Goal: Ask a question: Seek information or help from site administrators or community

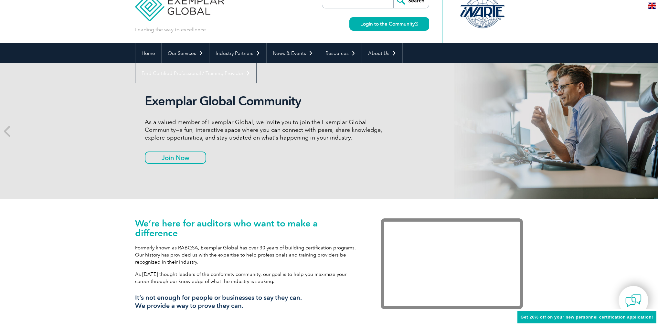
scroll to position [22, 0]
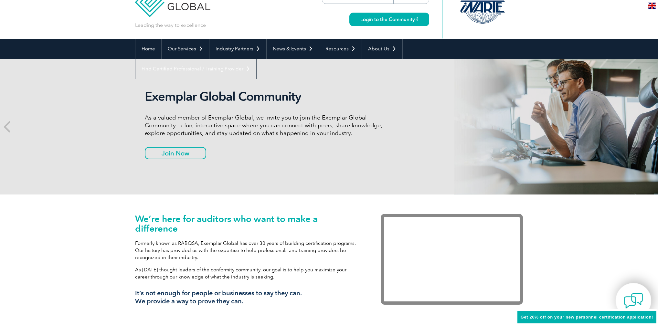
click at [644, 303] on div at bounding box center [634, 300] width 36 height 35
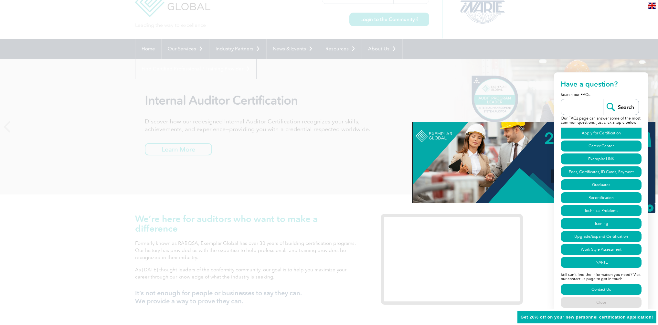
click at [572, 131] on link "Apply for Certification" at bounding box center [601, 133] width 81 height 11
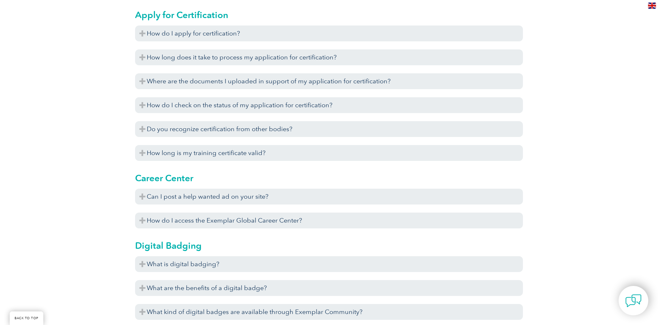
scroll to position [371, 0]
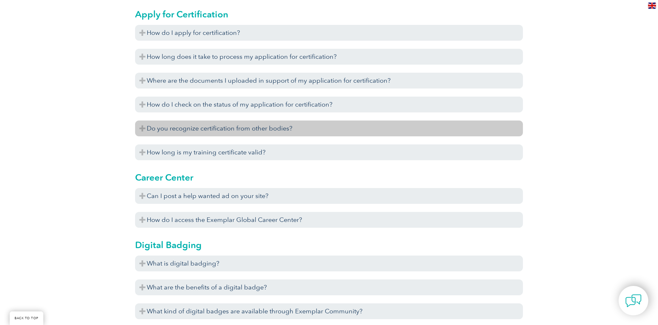
click at [141, 129] on h3 "Do you recognize certification from other bodies?" at bounding box center [329, 129] width 388 height 16
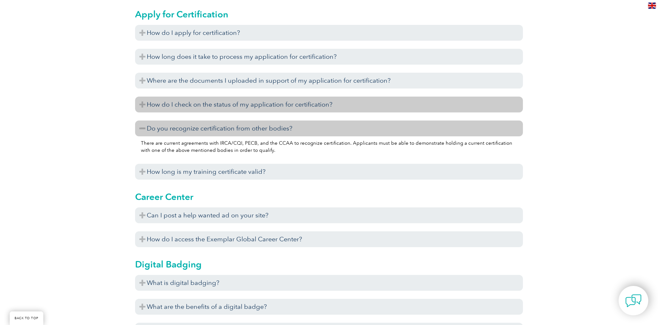
click at [143, 106] on h3 "How do I check on the status of my application for certification?" at bounding box center [329, 105] width 388 height 16
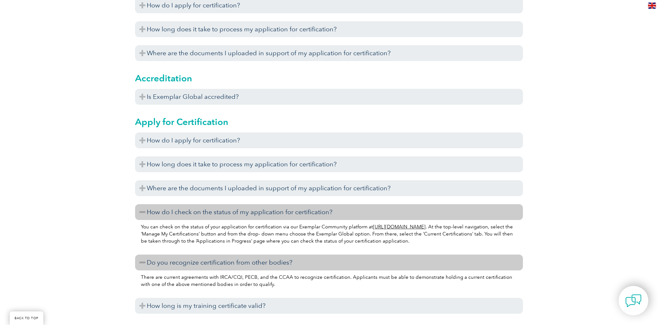
scroll to position [263, 0]
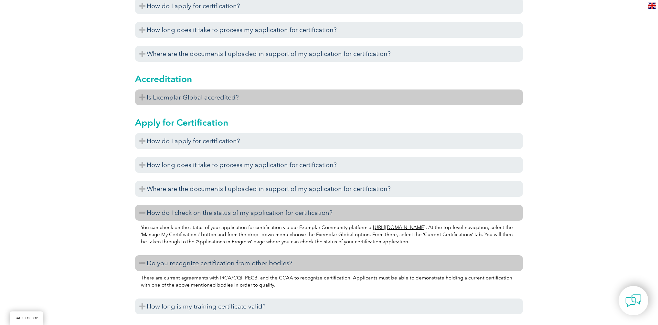
click at [142, 96] on h3 "Is Exemplar Global accredited?" at bounding box center [329, 98] width 388 height 16
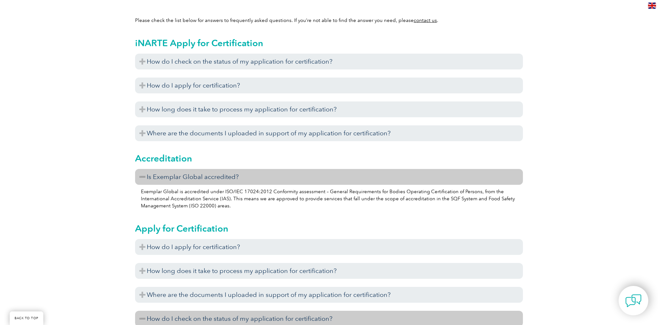
scroll to position [180, 0]
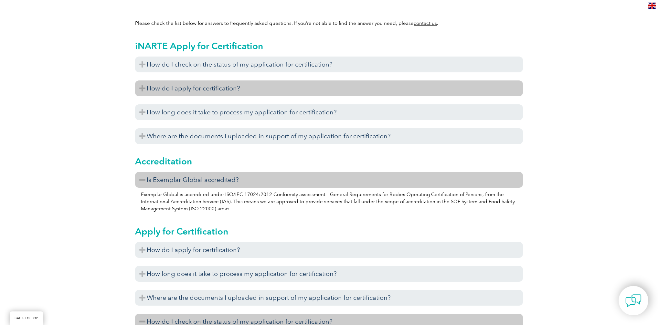
click at [143, 89] on h3 "How do I apply for certification?" at bounding box center [329, 89] width 388 height 16
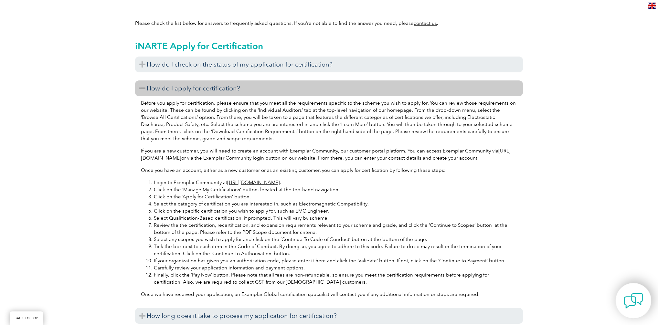
click at [636, 302] on img at bounding box center [633, 300] width 19 height 19
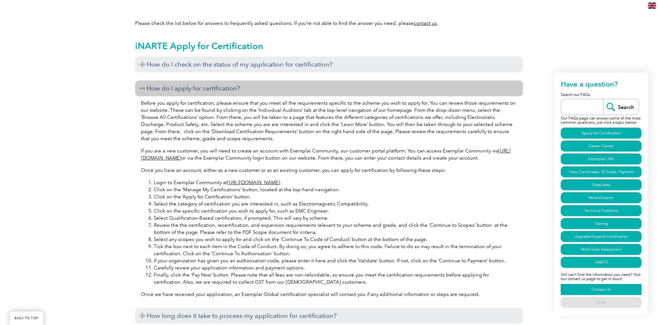
click at [582, 290] on link "Contact Us" at bounding box center [601, 289] width 81 height 11
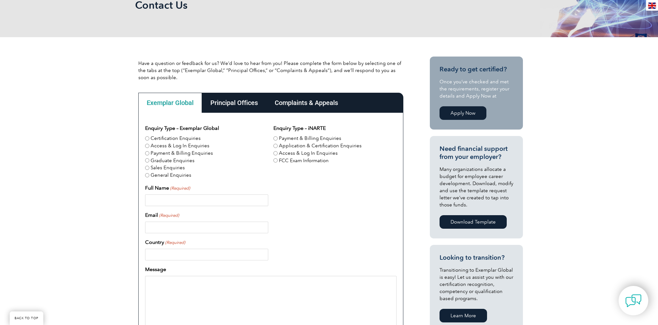
scroll to position [116, 0]
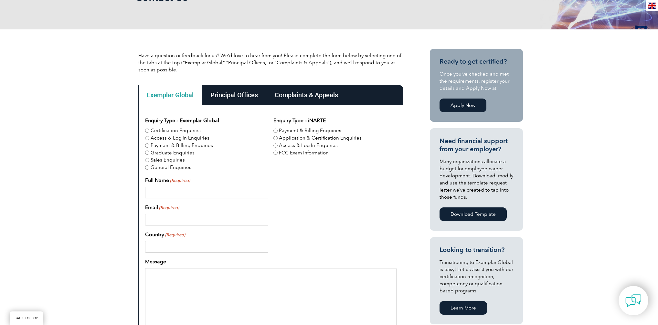
click at [147, 130] on input "Certification Enquiries" at bounding box center [147, 131] width 4 height 4
radio input "true"
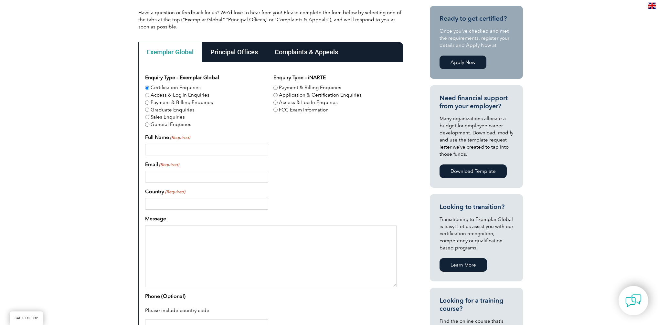
scroll to position [165, 0]
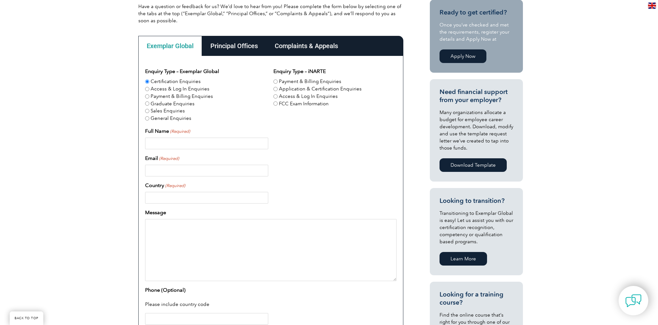
click at [199, 145] on input "Full Name (Required)" at bounding box center [206, 144] width 123 height 12
type input "Felipe Emmanuel Martin Santos"
type input "felipeemsantos@gmail.com"
type input "Brazil"
type input "21988081436"
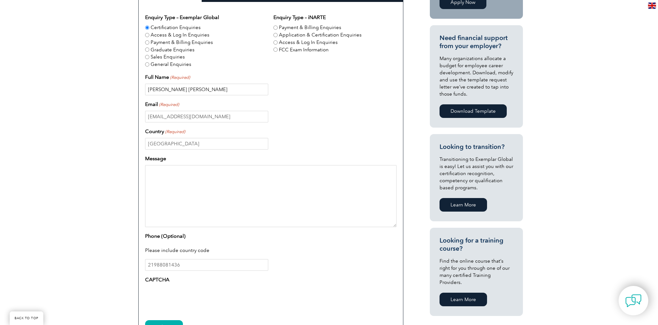
scroll to position [220, 0]
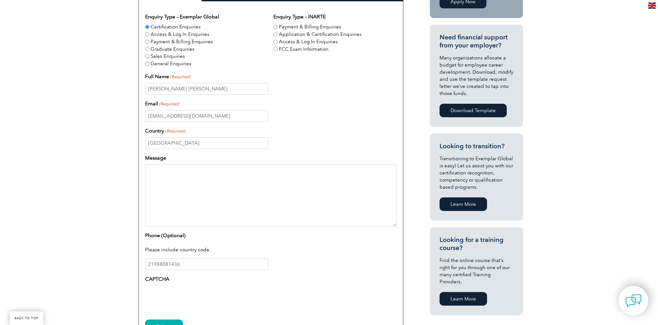
click at [319, 177] on textarea "Message" at bounding box center [271, 196] width 252 height 62
click at [302, 182] on textarea "Message" at bounding box center [271, 196] width 252 height 62
type textarea "H"
type textarea "Guys"
click at [198, 177] on textarea "I would like to know a list of institutions on which I can feel safe to purchas…" at bounding box center [271, 196] width 252 height 62
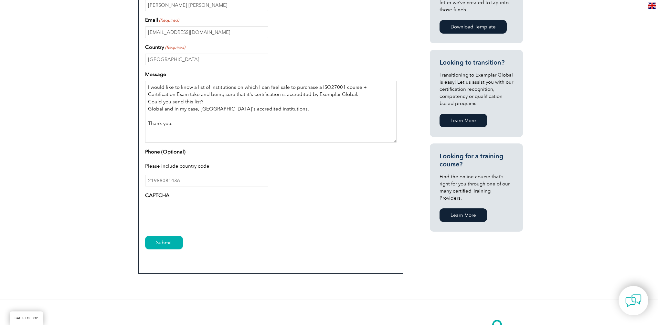
scroll to position [343, 0]
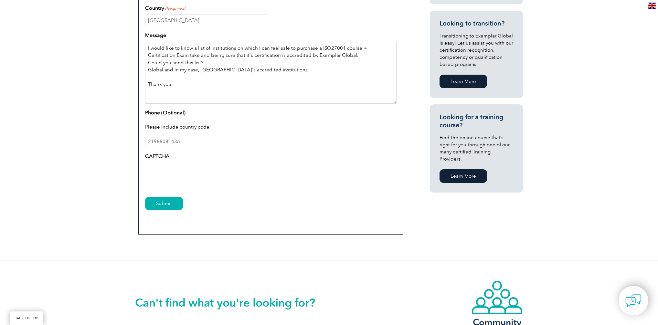
type textarea "I would like to know a list of institutions on which I can feel safe to purchas…"
click at [151, 202] on input "Submit" at bounding box center [164, 204] width 38 height 14
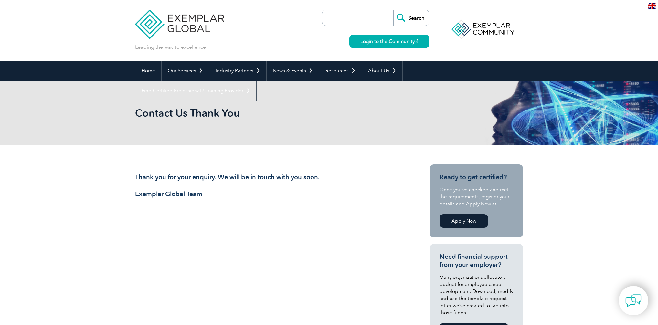
click at [637, 299] on img at bounding box center [633, 300] width 19 height 19
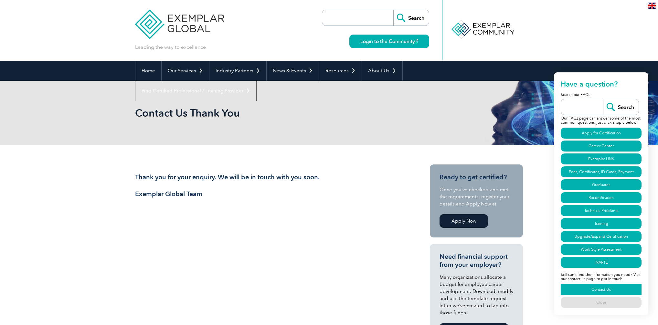
click at [604, 291] on link "Contact Us" at bounding box center [601, 289] width 81 height 11
